Goal: Transaction & Acquisition: Purchase product/service

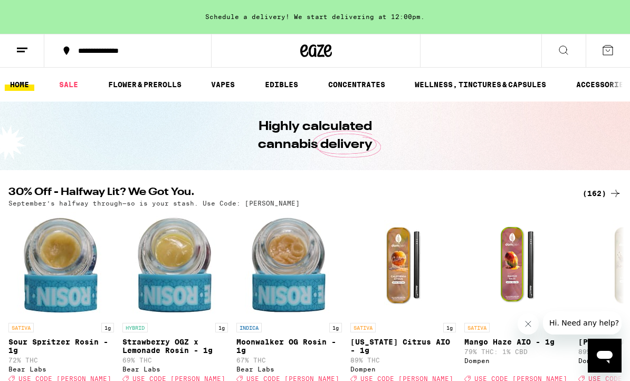
click at [319, 16] on div "Schedule a delivery! We start delivering at 12:00pm." at bounding box center [315, 17] width 630 height 34
